Goal: Transaction & Acquisition: Purchase product/service

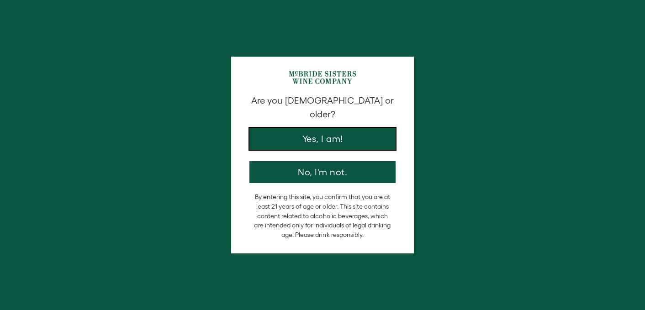
click at [301, 132] on button "Yes, I am!" at bounding box center [323, 139] width 146 height 22
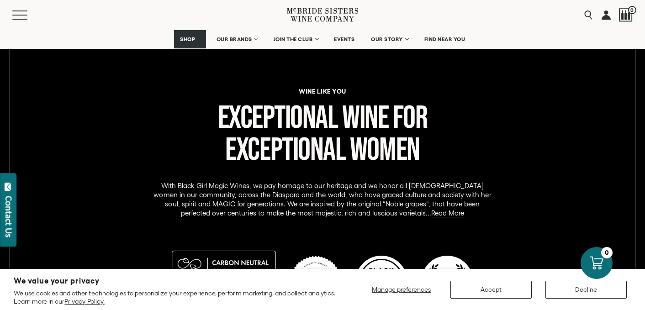
scroll to position [431, 0]
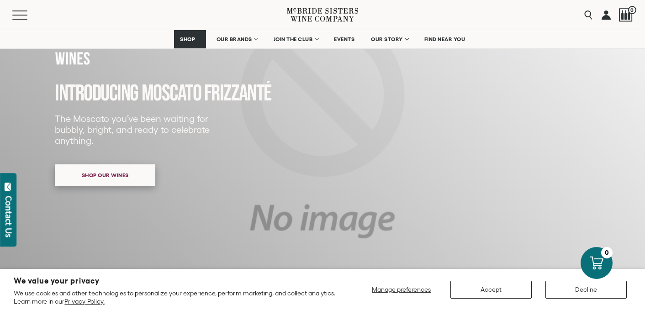
click at [128, 177] on span "Shop our wines" at bounding box center [105, 175] width 79 height 18
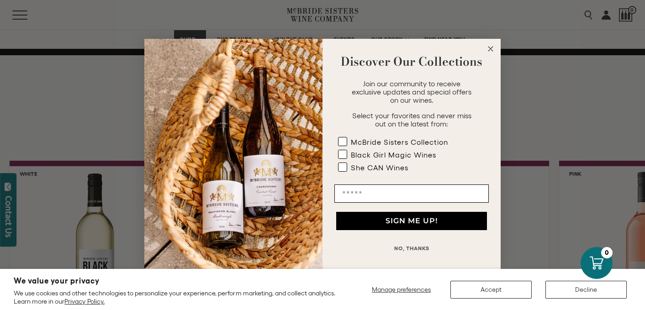
scroll to position [697, 0]
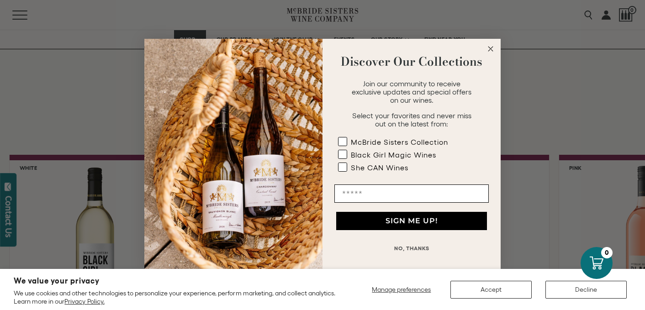
click at [491, 51] on circle "Close dialog" at bounding box center [491, 49] width 11 height 11
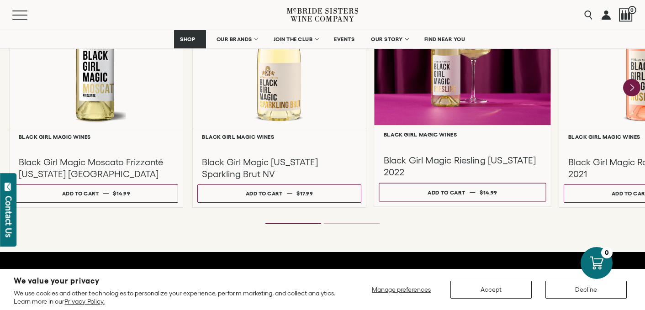
scroll to position [837, 0]
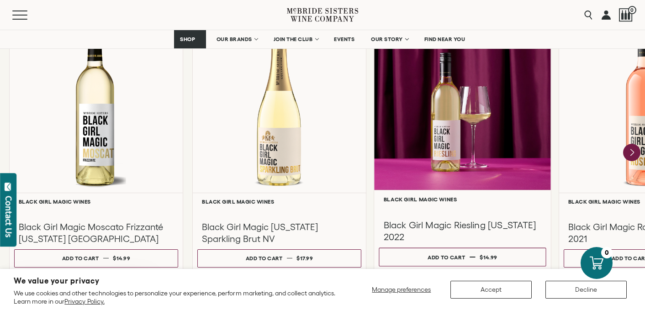
click at [486, 171] on div at bounding box center [462, 102] width 177 height 176
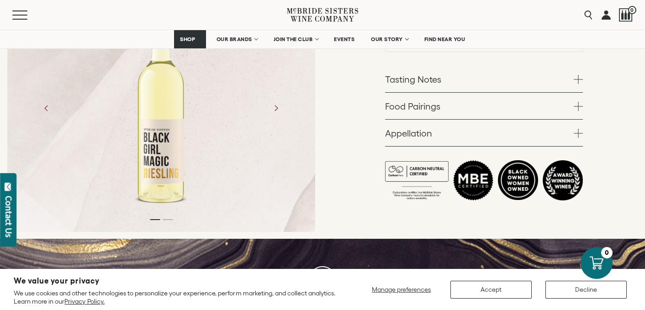
scroll to position [38, 0]
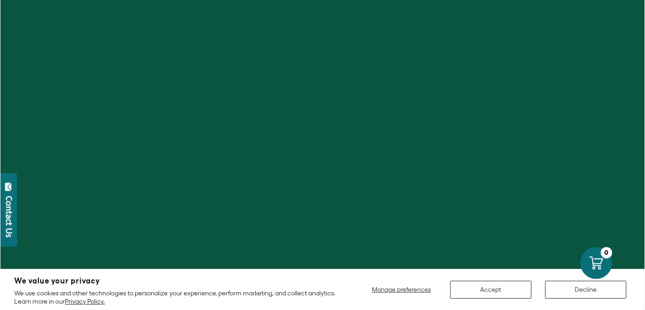
scroll to position [38, 0]
